Goal: Transaction & Acquisition: Subscribe to service/newsletter

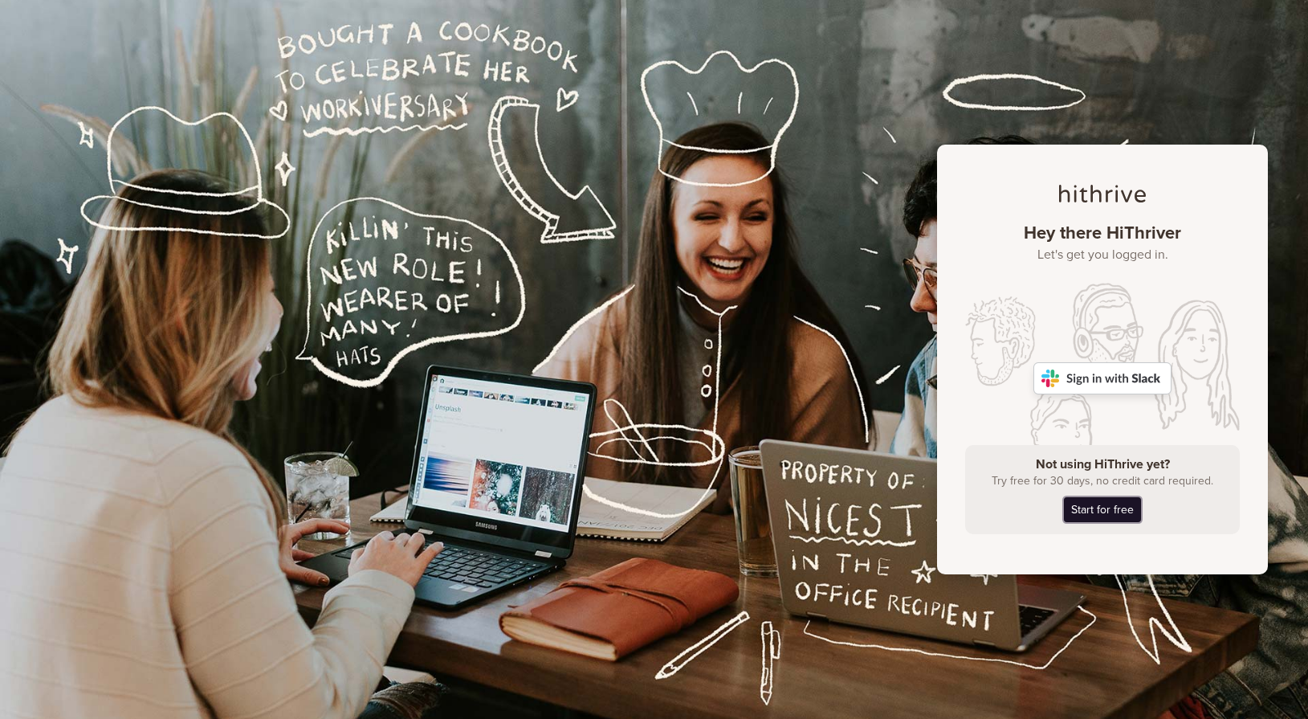
click at [1105, 504] on link "Start for free" at bounding box center [1102, 509] width 77 height 25
click at [412, 99] on div "Hey there HiThriver Let's get you logged in. Not using HiThrive yet? Try free f…" at bounding box center [654, 359] width 1308 height 719
click at [453, 382] on div "Hey there HiThriver Let's get you logged in. Not using HiThrive yet? Try free f…" at bounding box center [654, 359] width 1308 height 719
click at [635, 474] on div "Hey there HiThriver Let's get you logged in. Not using HiThrive yet? Try free f…" at bounding box center [654, 359] width 1308 height 719
click at [798, 458] on div "Hey there HiThriver Let's get you logged in. Not using HiThrive yet? Try free f…" at bounding box center [654, 359] width 1308 height 719
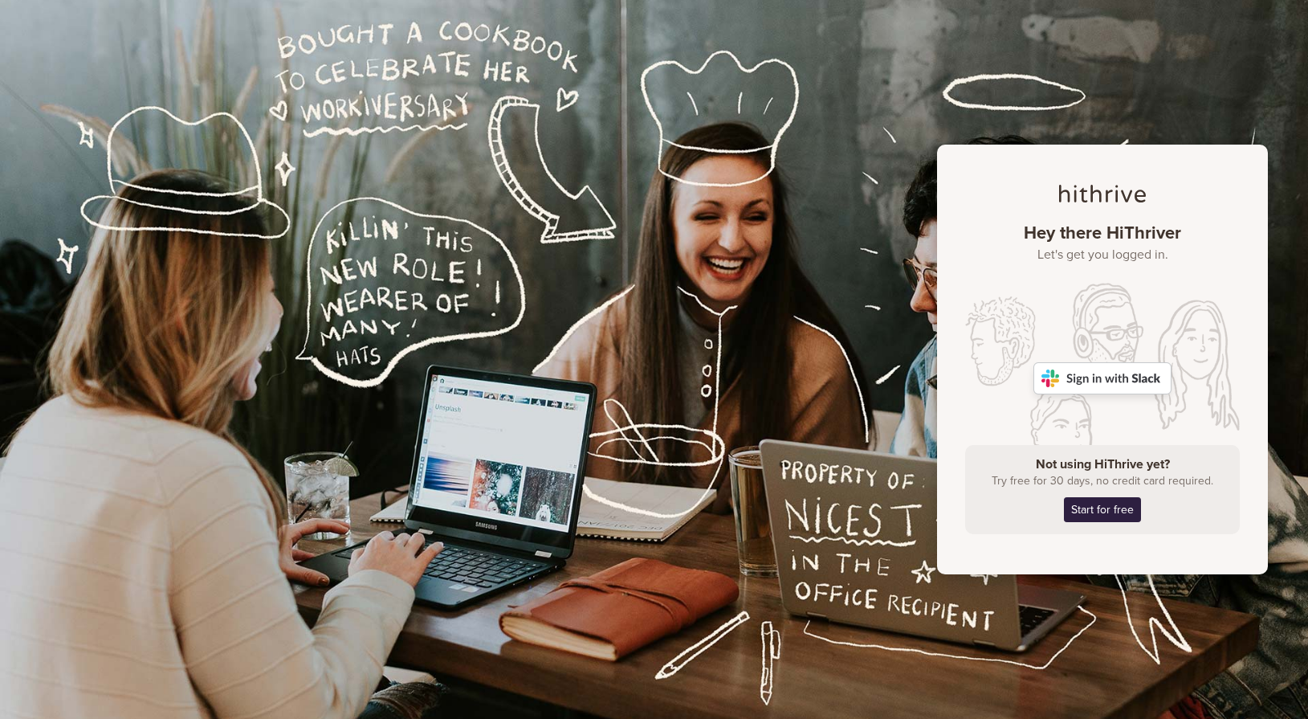
click at [723, 585] on div "Hey there HiThriver Let's get you logged in. Not using HiThrive yet? Try free f…" at bounding box center [654, 359] width 1308 height 719
click at [1108, 221] on div "Hey there HiThriver Let's get you logged in. Not using HiThrive yet? Try free f…" at bounding box center [1102, 360] width 331 height 430
click at [1102, 239] on h1 "Hey there HiThriver Let's get you logged in." at bounding box center [1102, 242] width 275 height 41
